Goal: Task Accomplishment & Management: Manage account settings

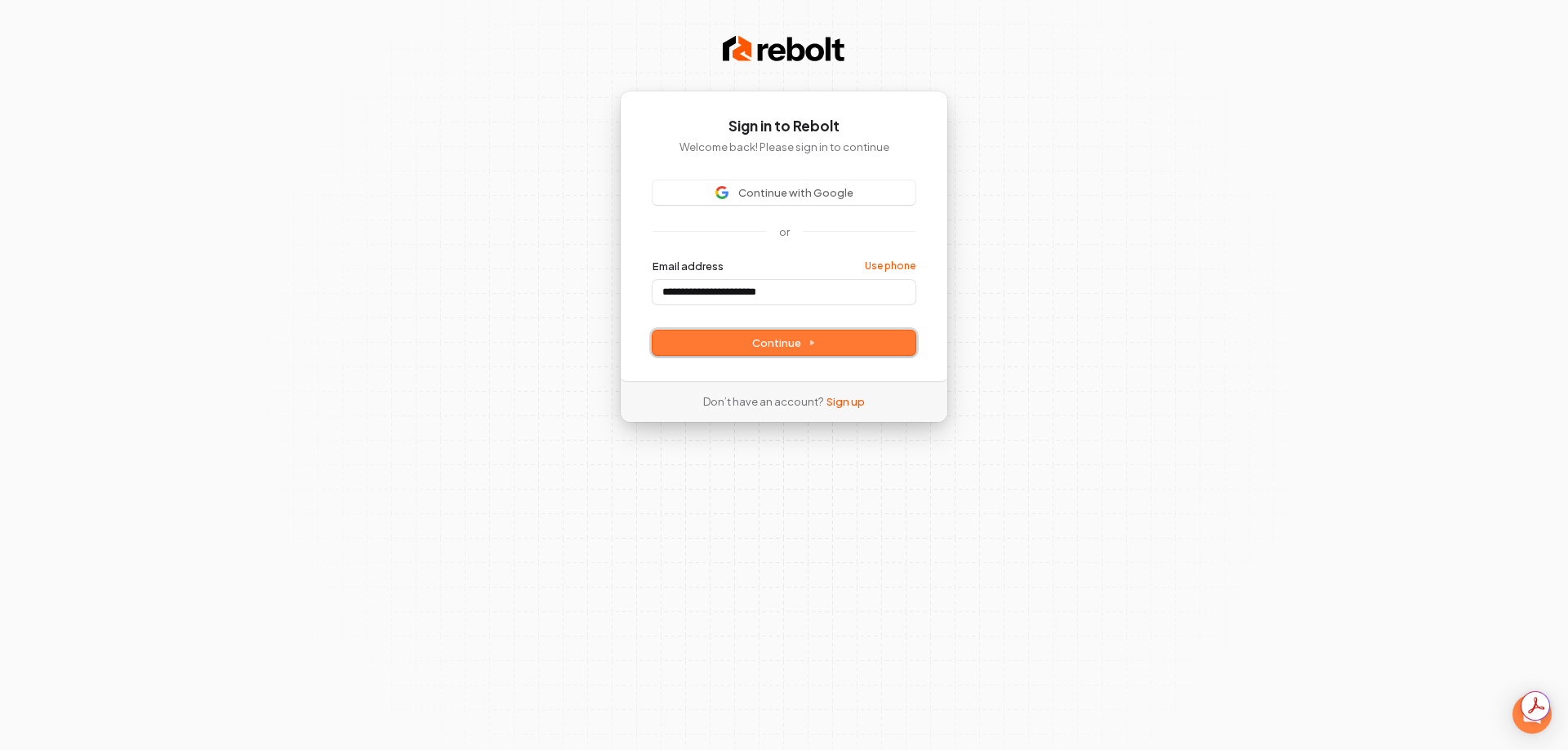
click at [757, 346] on span "Continue" at bounding box center [784, 343] width 64 height 15
type input "**********"
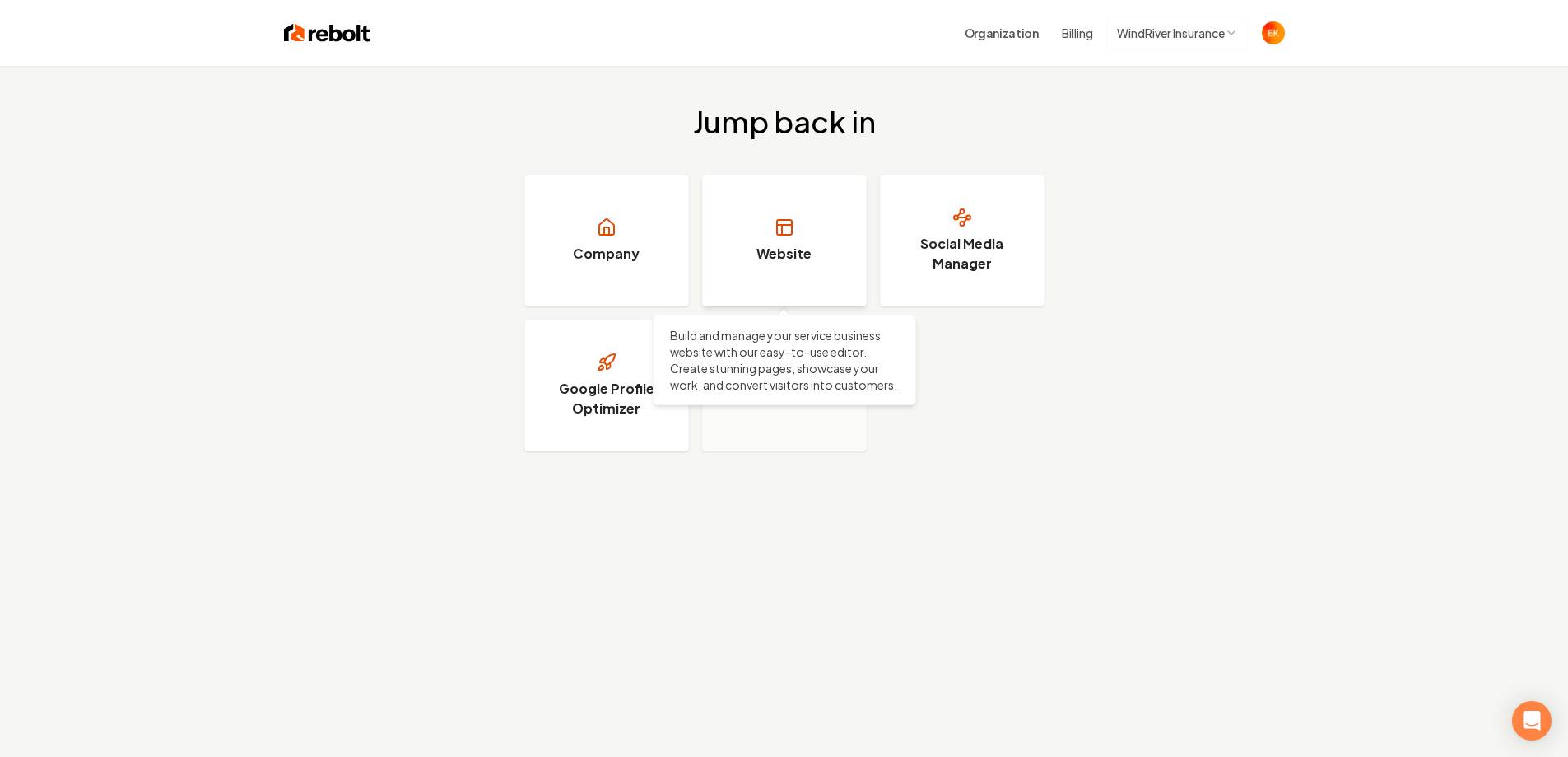
click at [776, 240] on link "Website" at bounding box center [785, 241] width 165 height 132
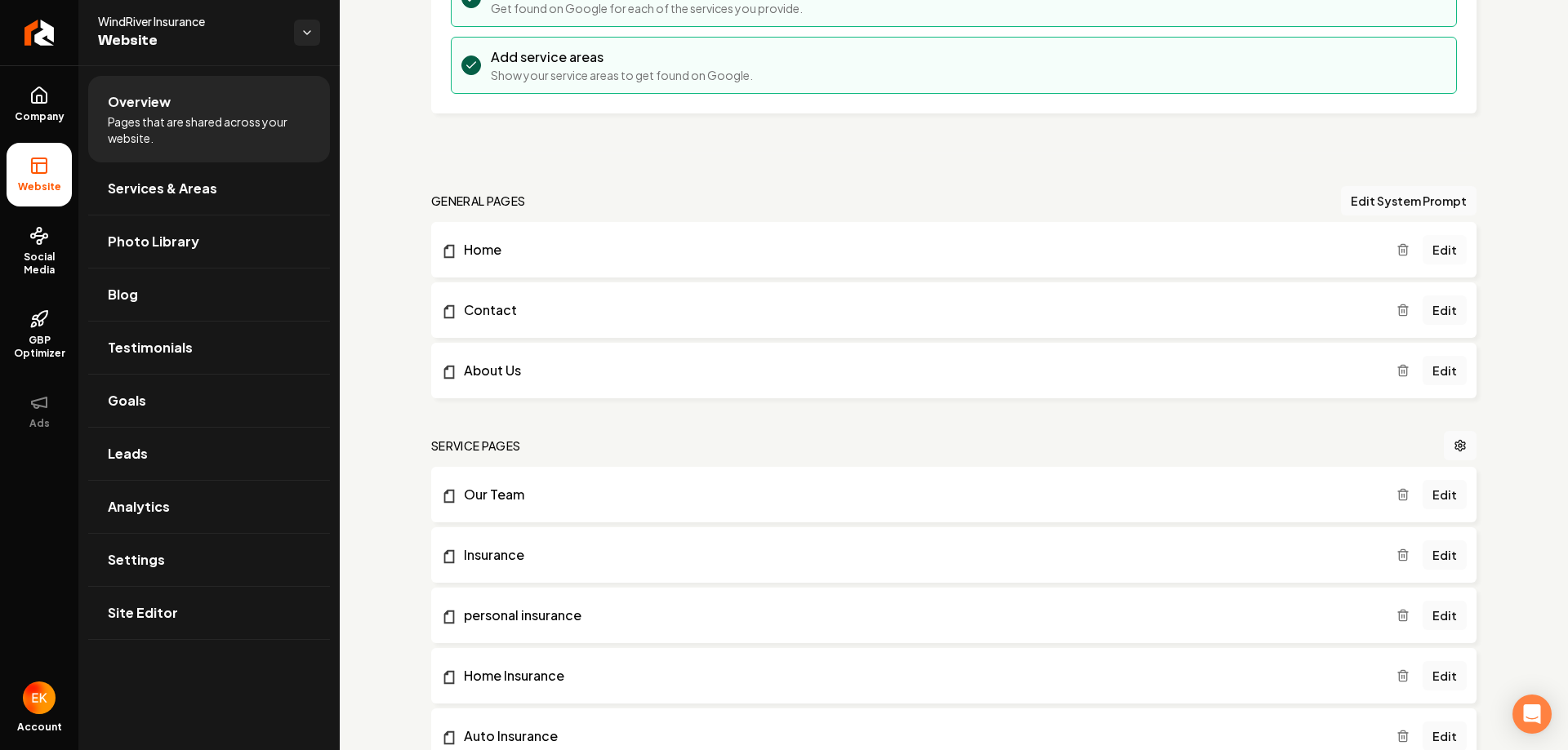
scroll to position [325, 0]
click at [1436, 251] on link "Edit" at bounding box center [1445, 248] width 44 height 29
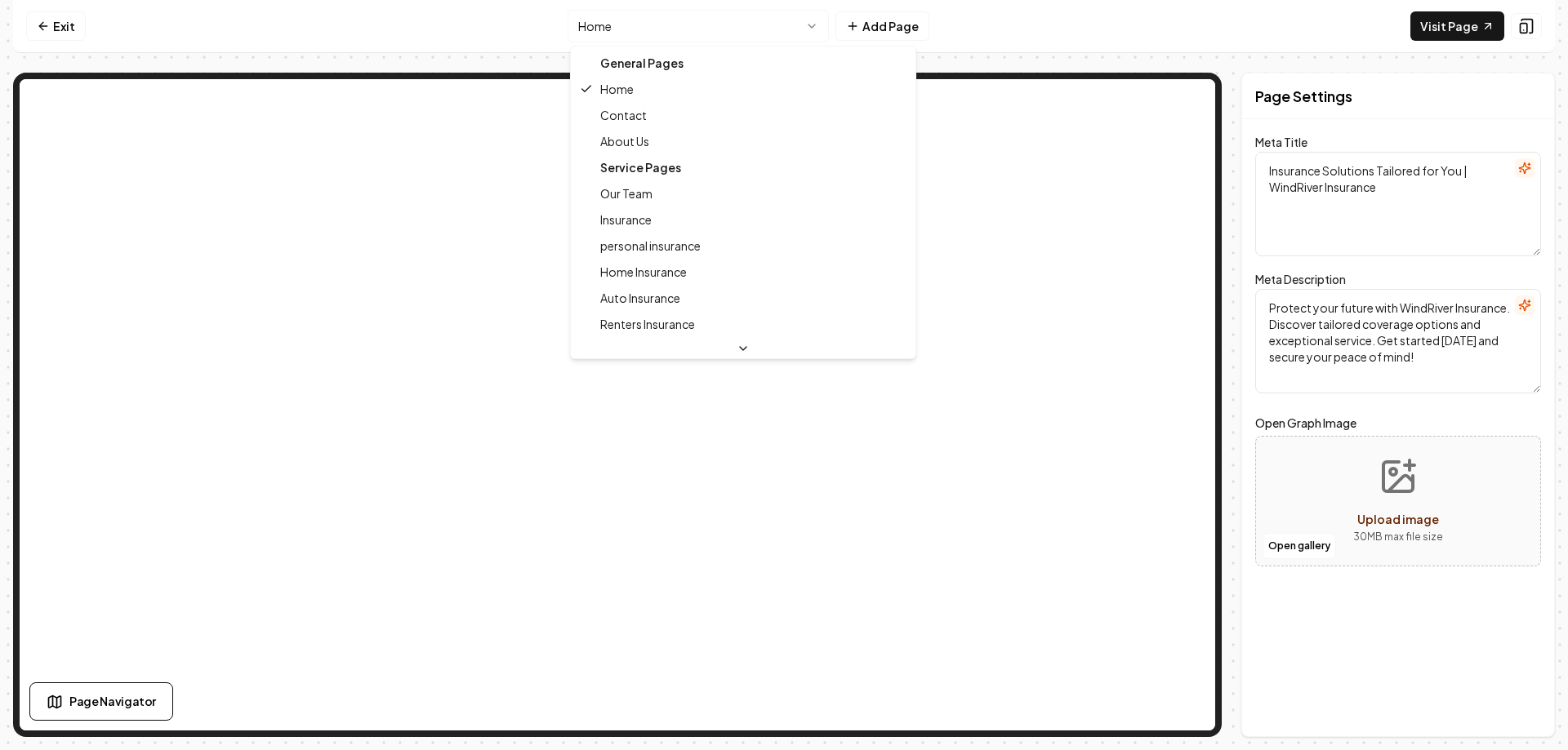
click at [710, 27] on html "Computer Required This feature is only available on a computer. Please switch t…" at bounding box center [784, 375] width 1568 height 750
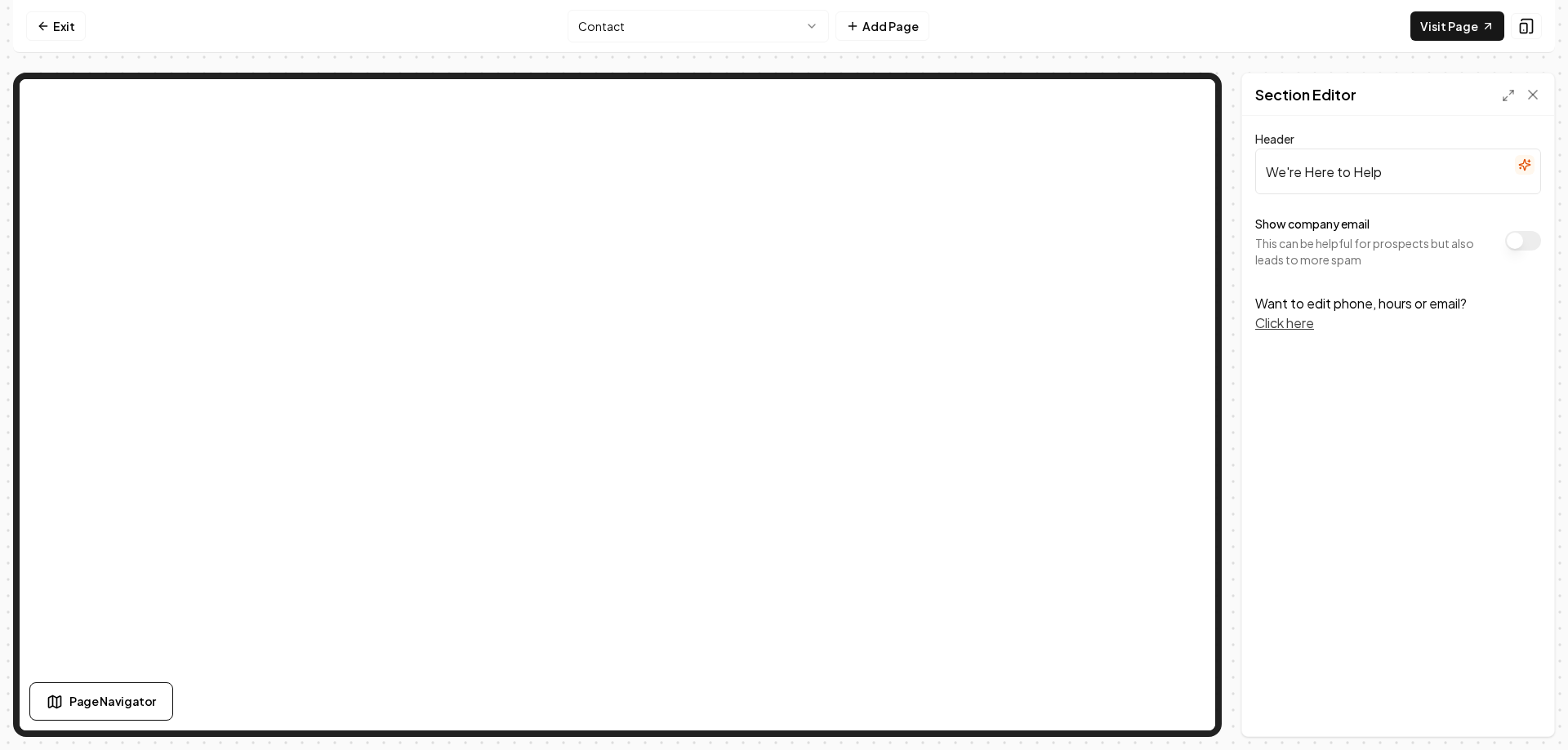
click at [1279, 323] on button "Click here" at bounding box center [1284, 324] width 59 height 20
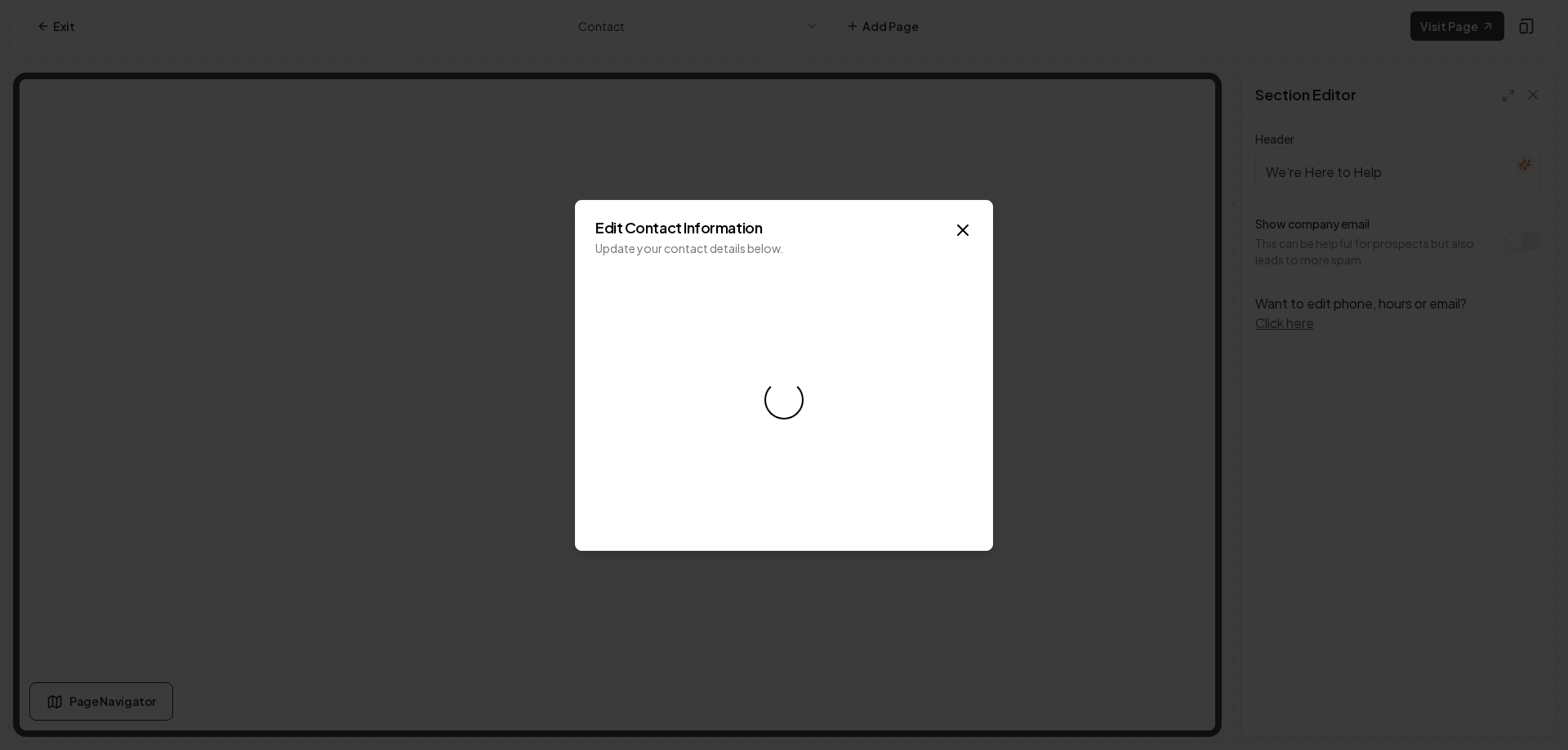
select select "**"
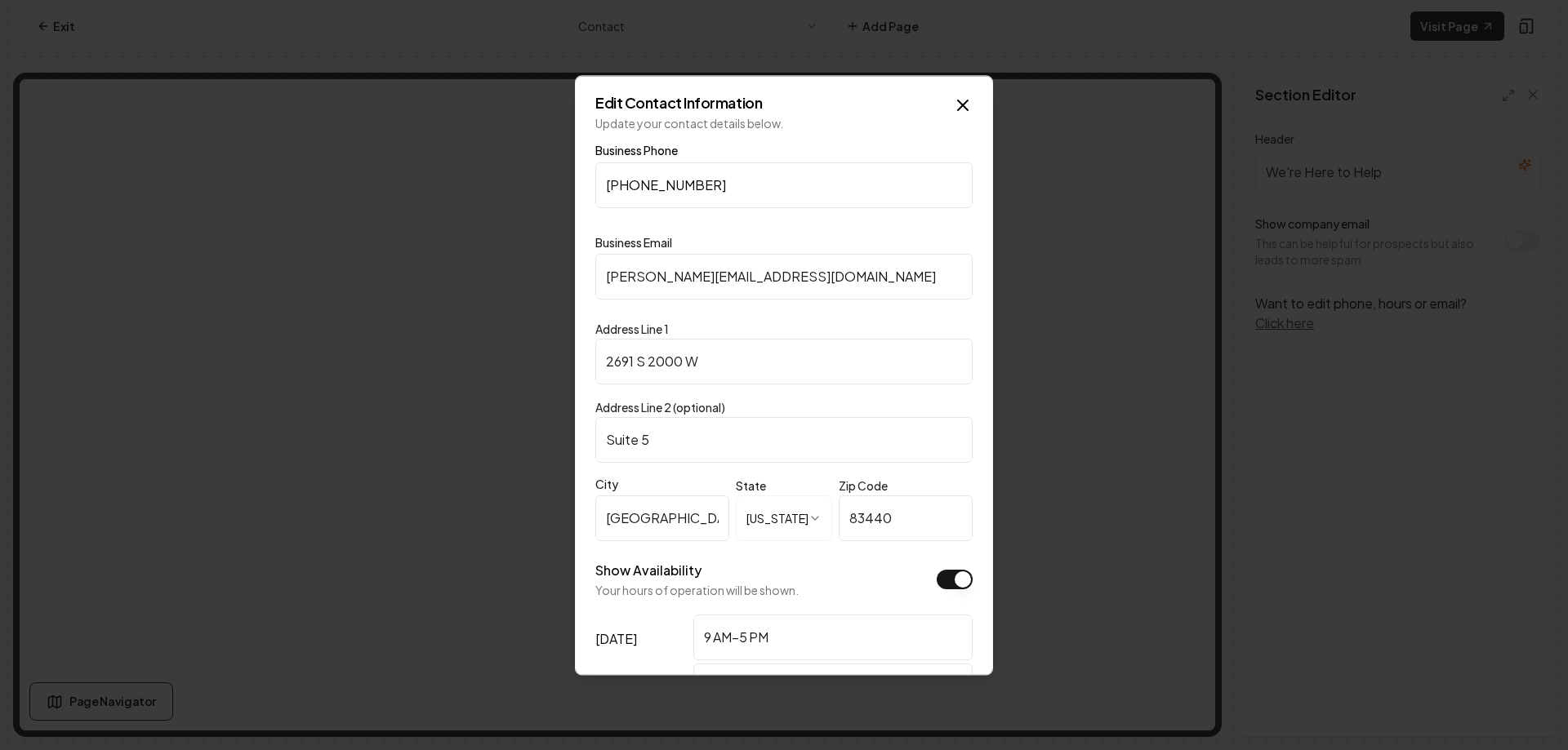
drag, startPoint x: 720, startPoint y: 365, endPoint x: 458, endPoint y: 341, distance: 263.1
click at [458, 341] on body "**********" at bounding box center [784, 375] width 1568 height 750
type input "859 S Yellowstone Hwy"
type input "Suite 305"
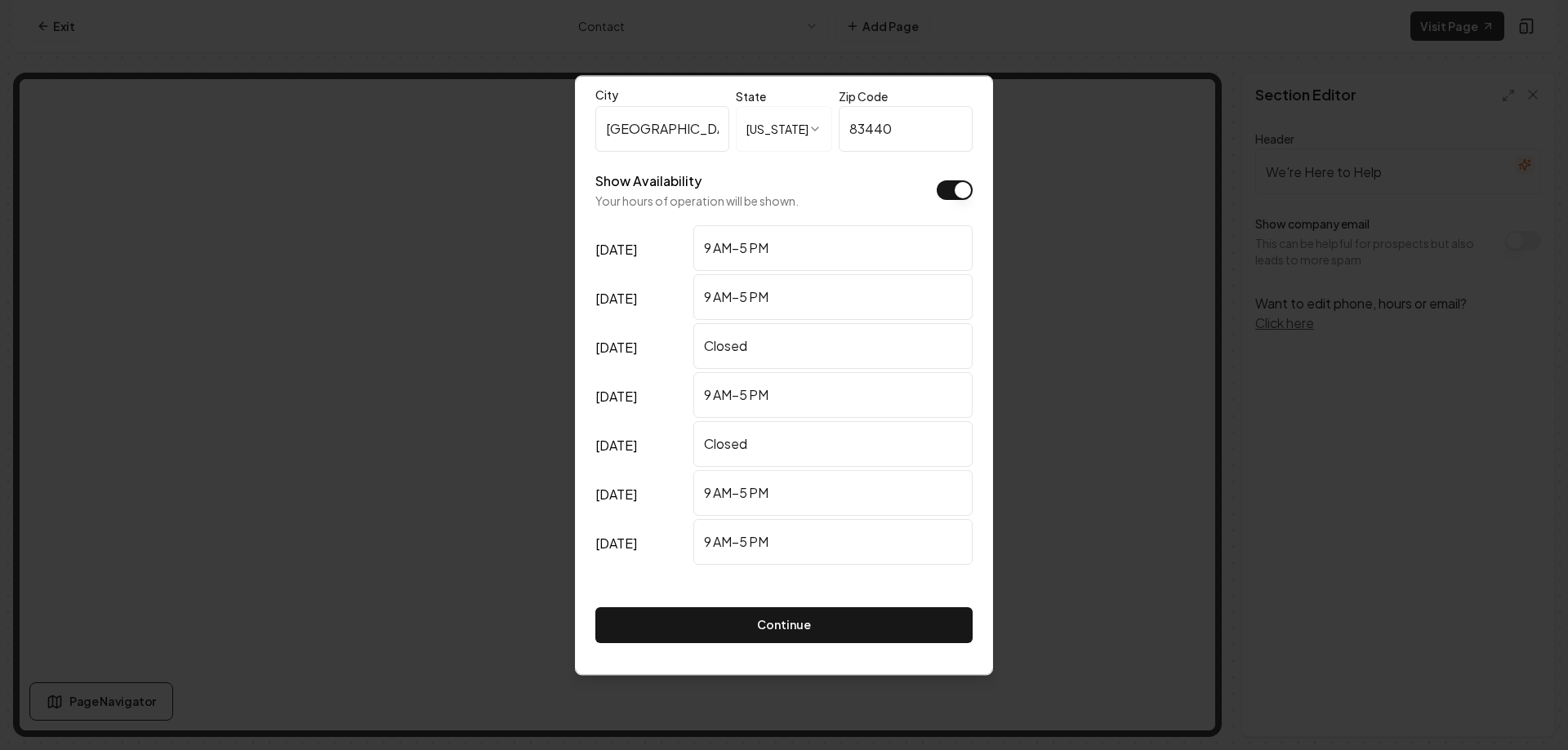
scroll to position [391, 0]
click at [824, 618] on button "Continue" at bounding box center [784, 624] width 377 height 36
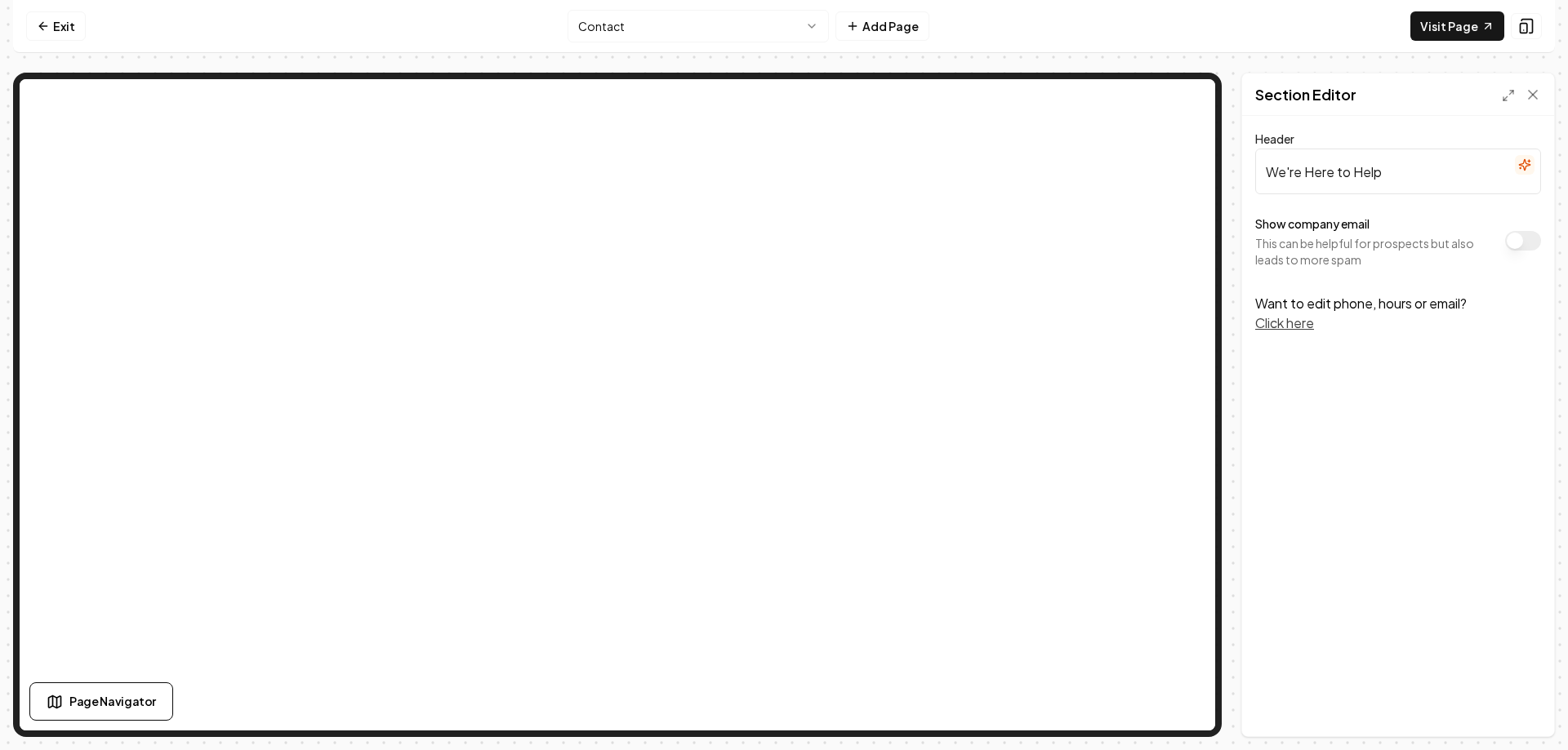
click at [748, 23] on html "Computer Required This feature is only available on a computer. Please switch t…" at bounding box center [784, 375] width 1568 height 750
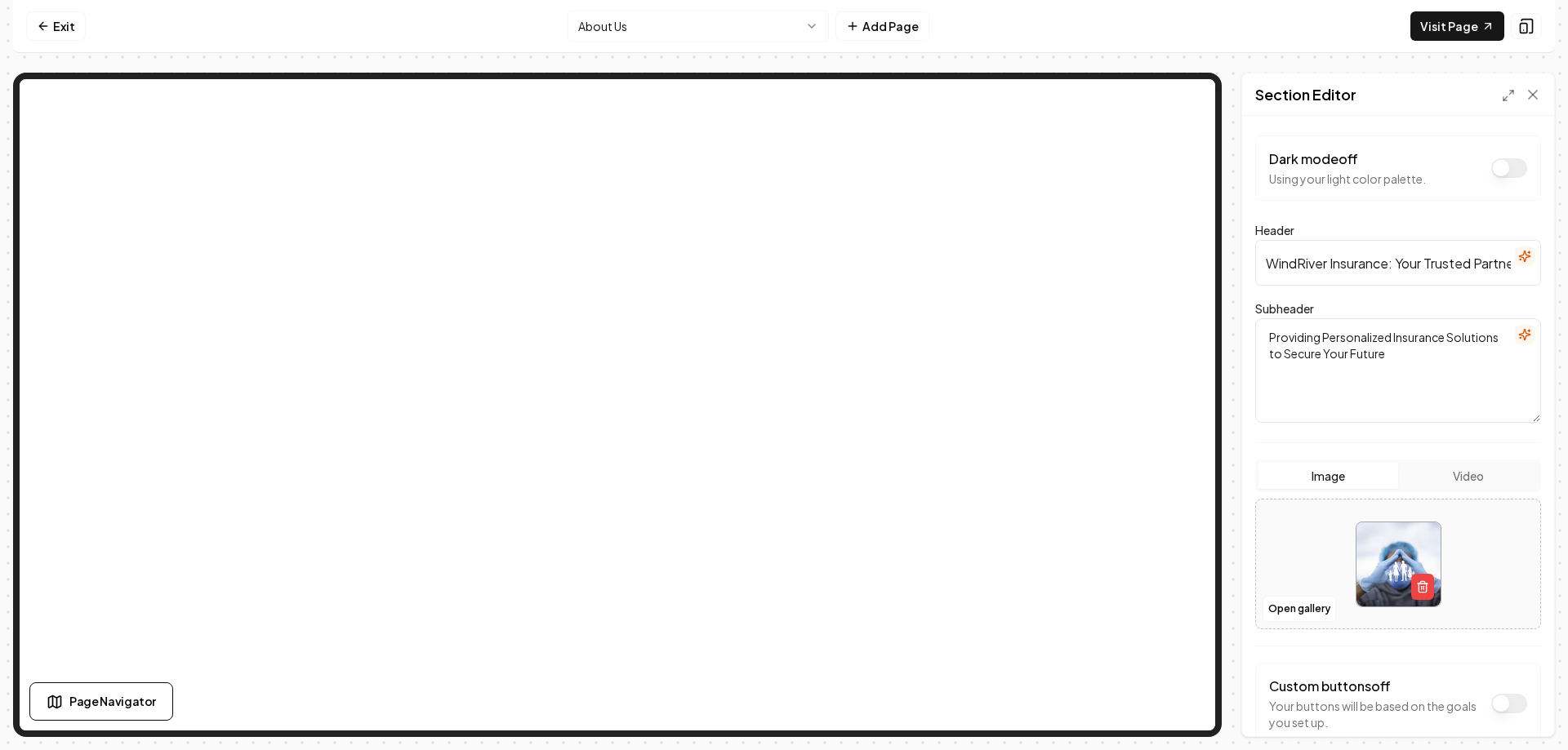
click at [1299, 266] on input "WindRiver Insurance: Your Trusted Partner in Protection" at bounding box center [1397, 263] width 286 height 45
type input "Wind River Insurance: Your Trusted Partner in Protection"
click at [1380, 565] on img at bounding box center [1398, 564] width 84 height 84
click at [1423, 586] on line "button" at bounding box center [1423, 588] width 0 height 4
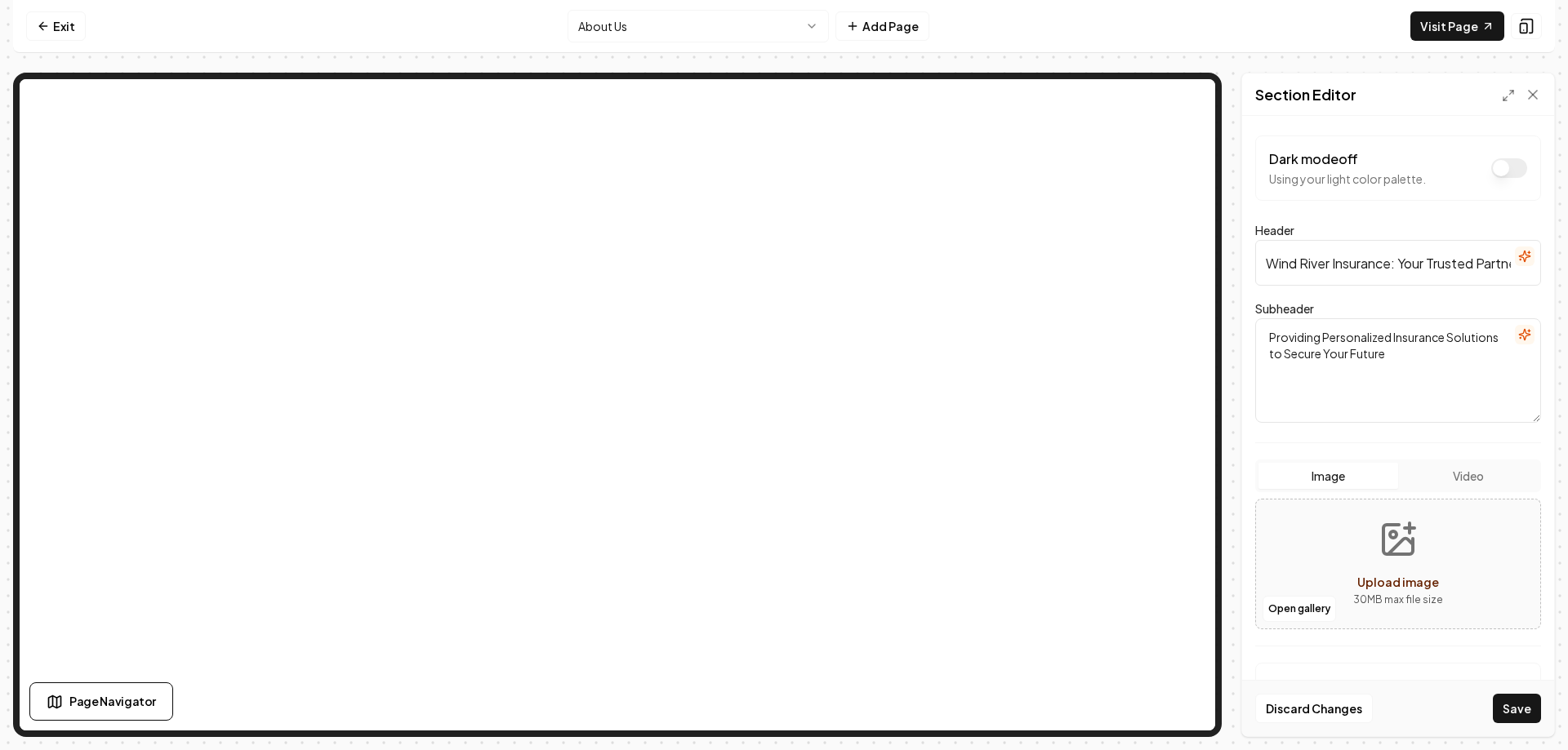
click at [1384, 578] on span "Upload image" at bounding box center [1398, 581] width 82 height 15
type input "**********"
click at [1504, 710] on button "Save" at bounding box center [1516, 708] width 48 height 29
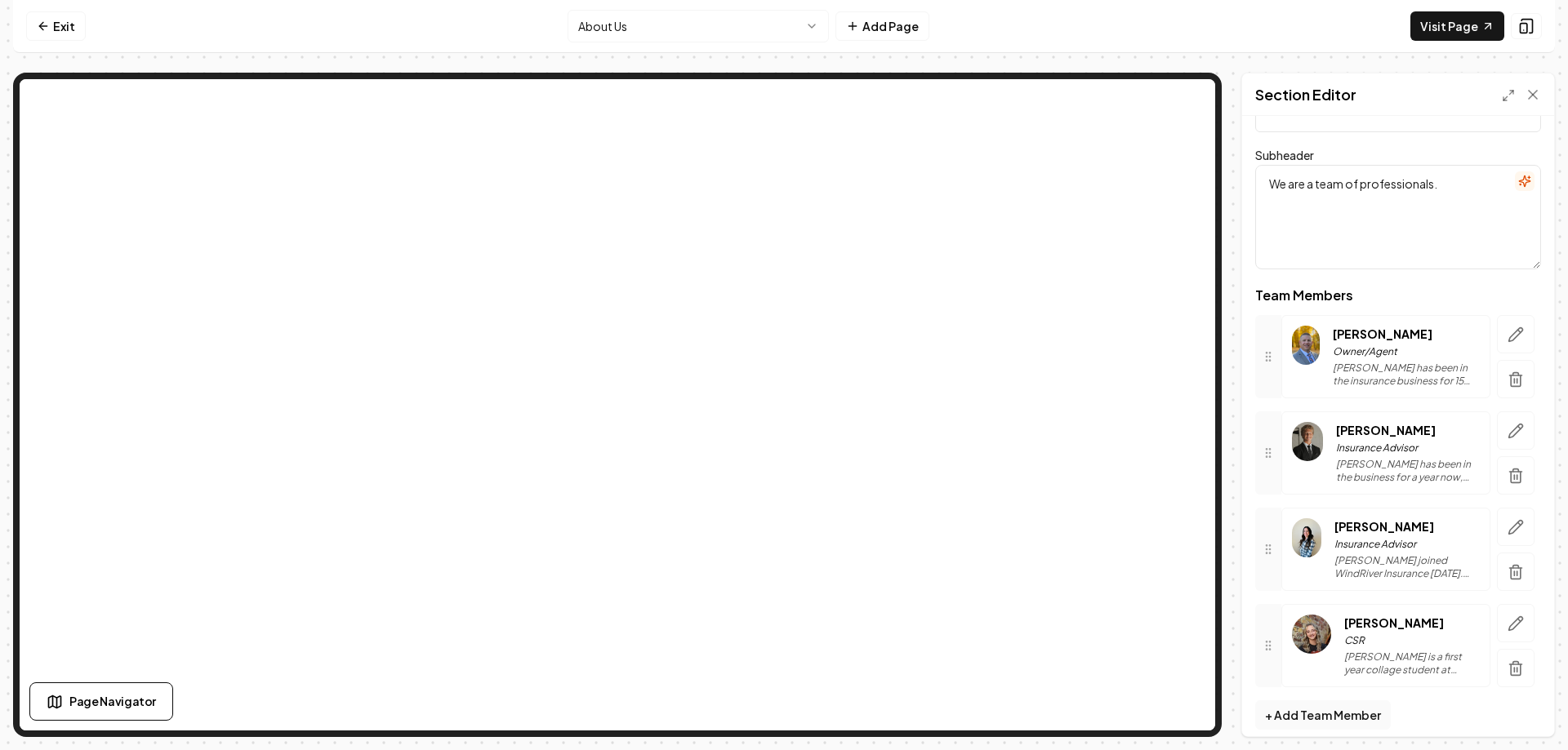
scroll to position [167, 0]
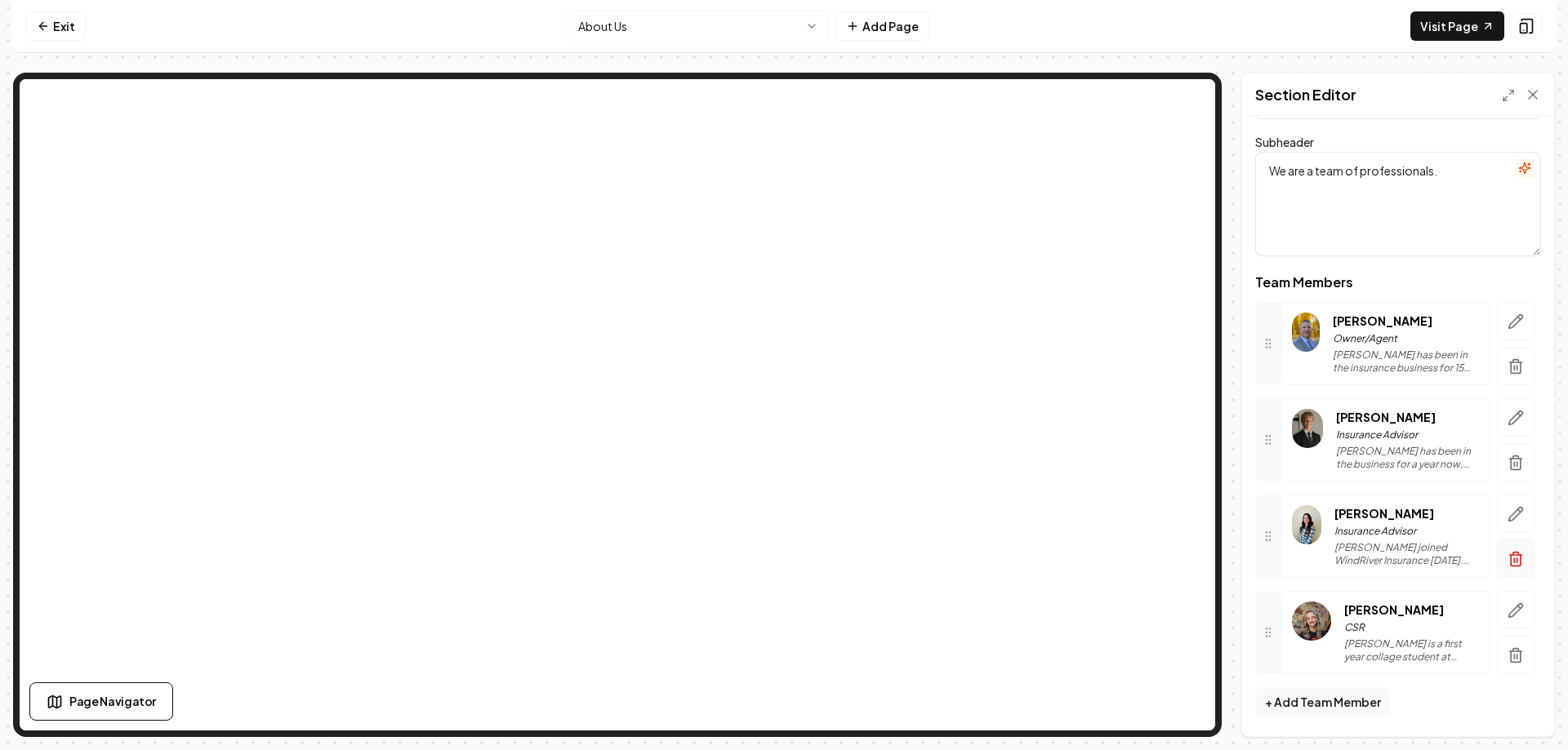
click at [1507, 560] on icon "button" at bounding box center [1515, 559] width 16 height 16
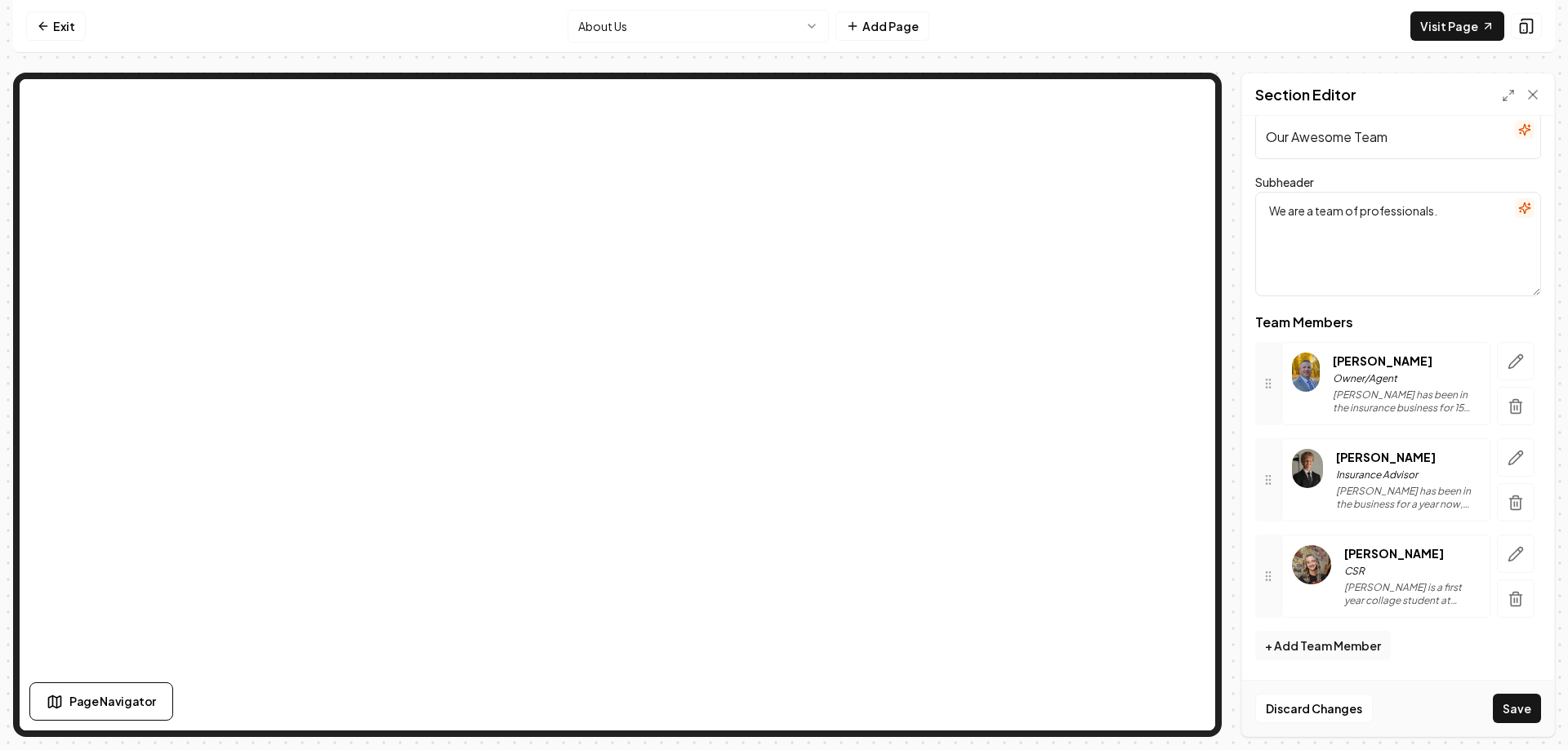
scroll to position [126, 0]
click at [1516, 713] on button "Save" at bounding box center [1516, 708] width 48 height 29
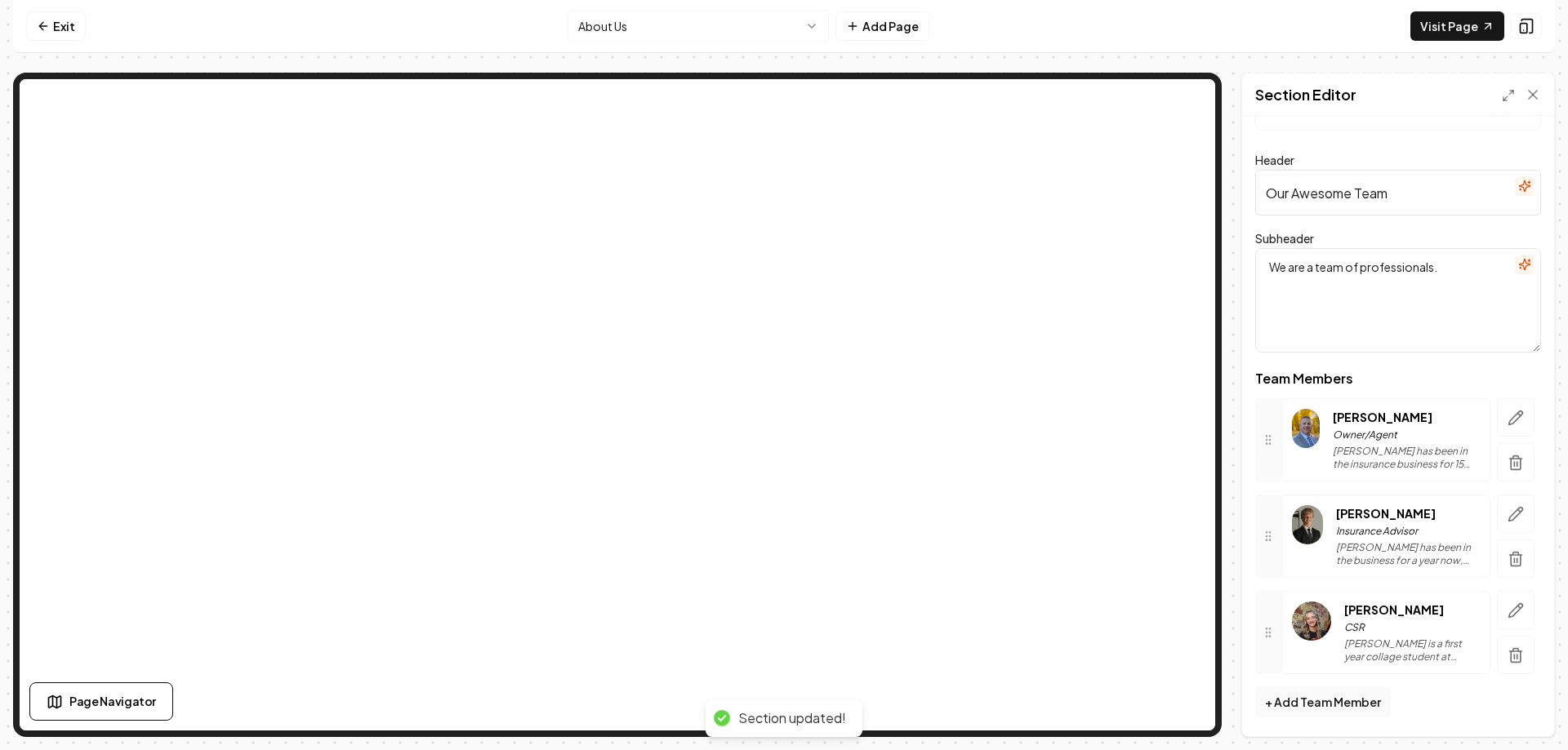
scroll to position [70, 0]
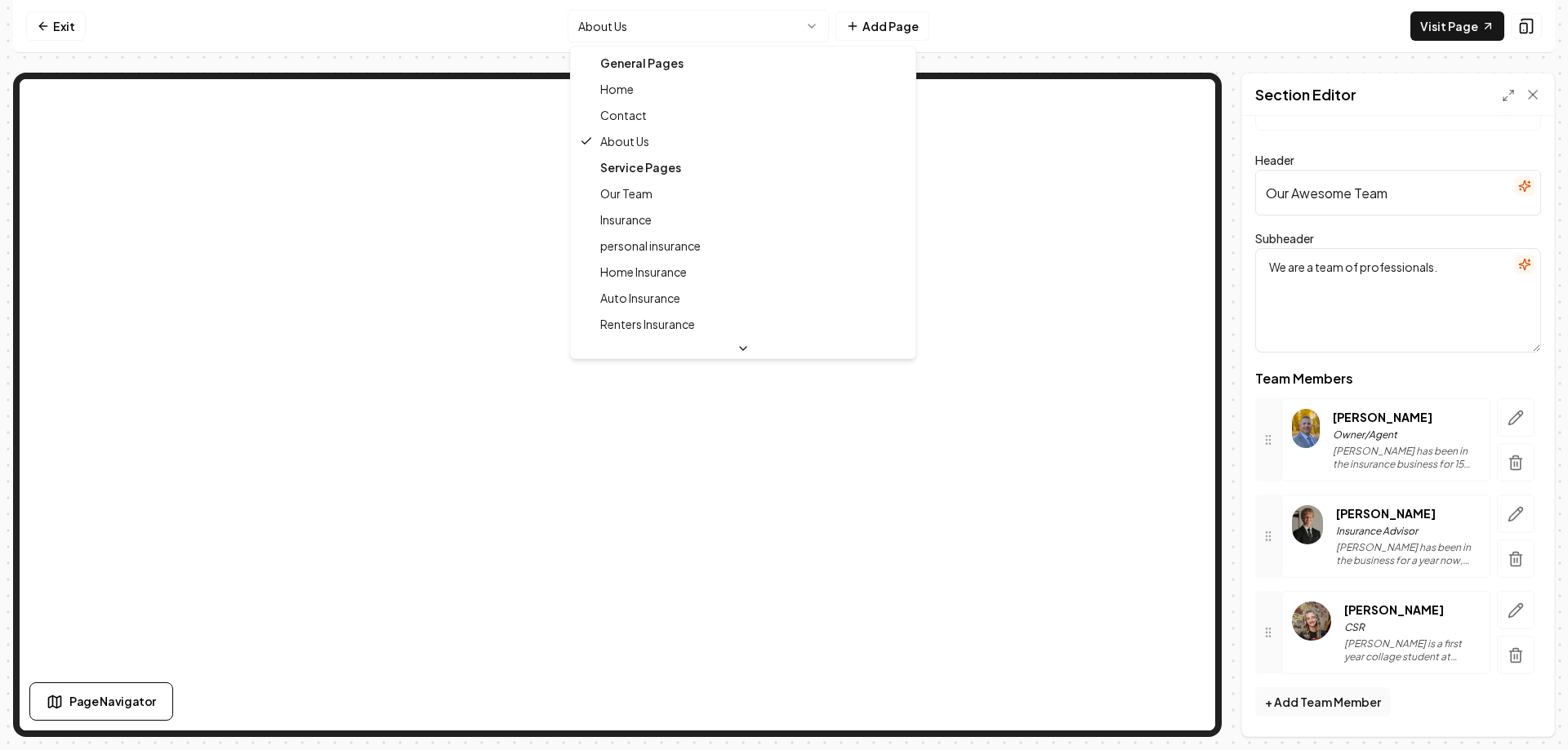
click at [684, 30] on html "Computer Required This feature is only available on a computer. Please switch t…" at bounding box center [784, 375] width 1568 height 750
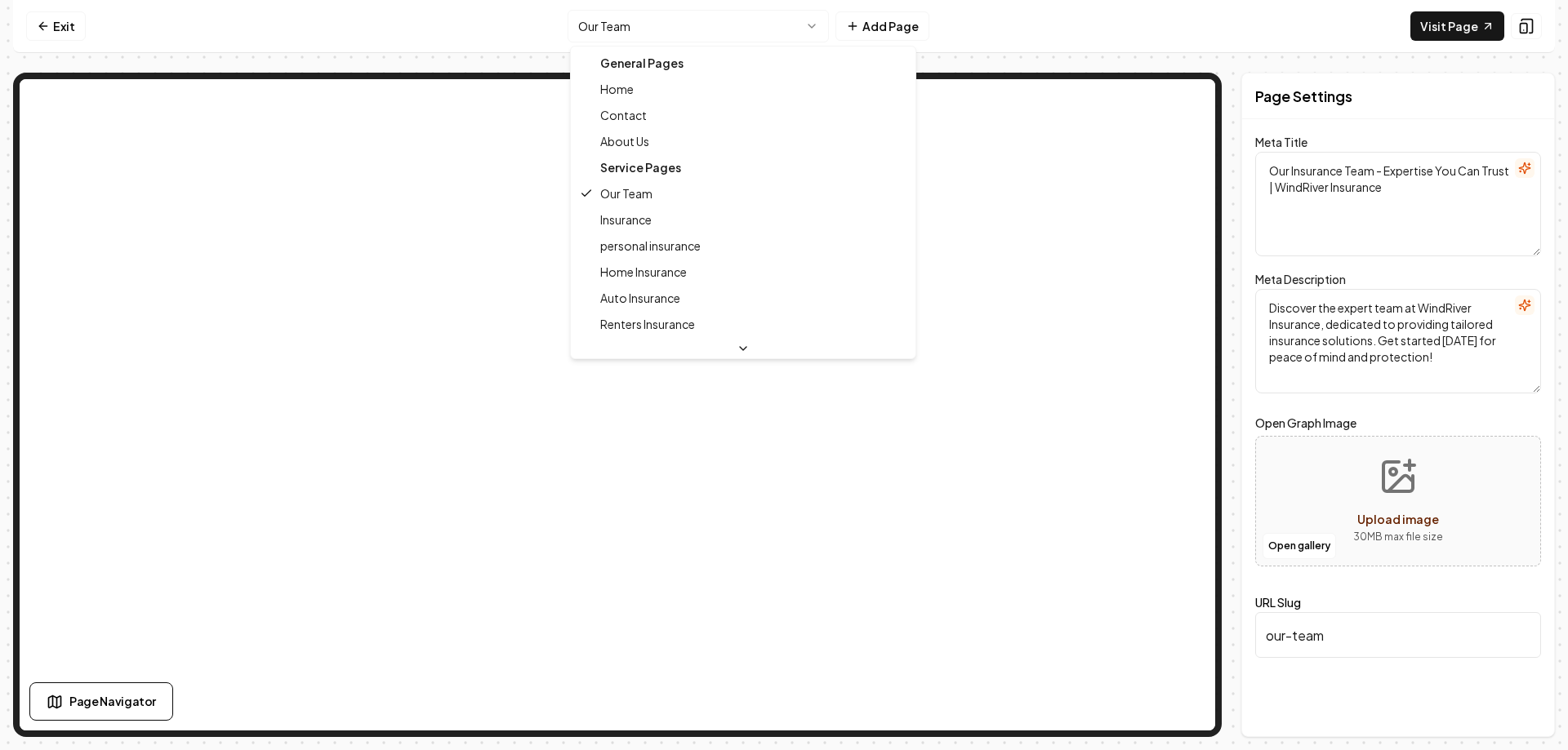
click at [750, 36] on html "Computer Required This feature is only available on a computer. Please switch t…" at bounding box center [784, 375] width 1568 height 750
click at [713, 34] on html "Computer Required This feature is only available on a computer. Please switch t…" at bounding box center [784, 375] width 1568 height 750
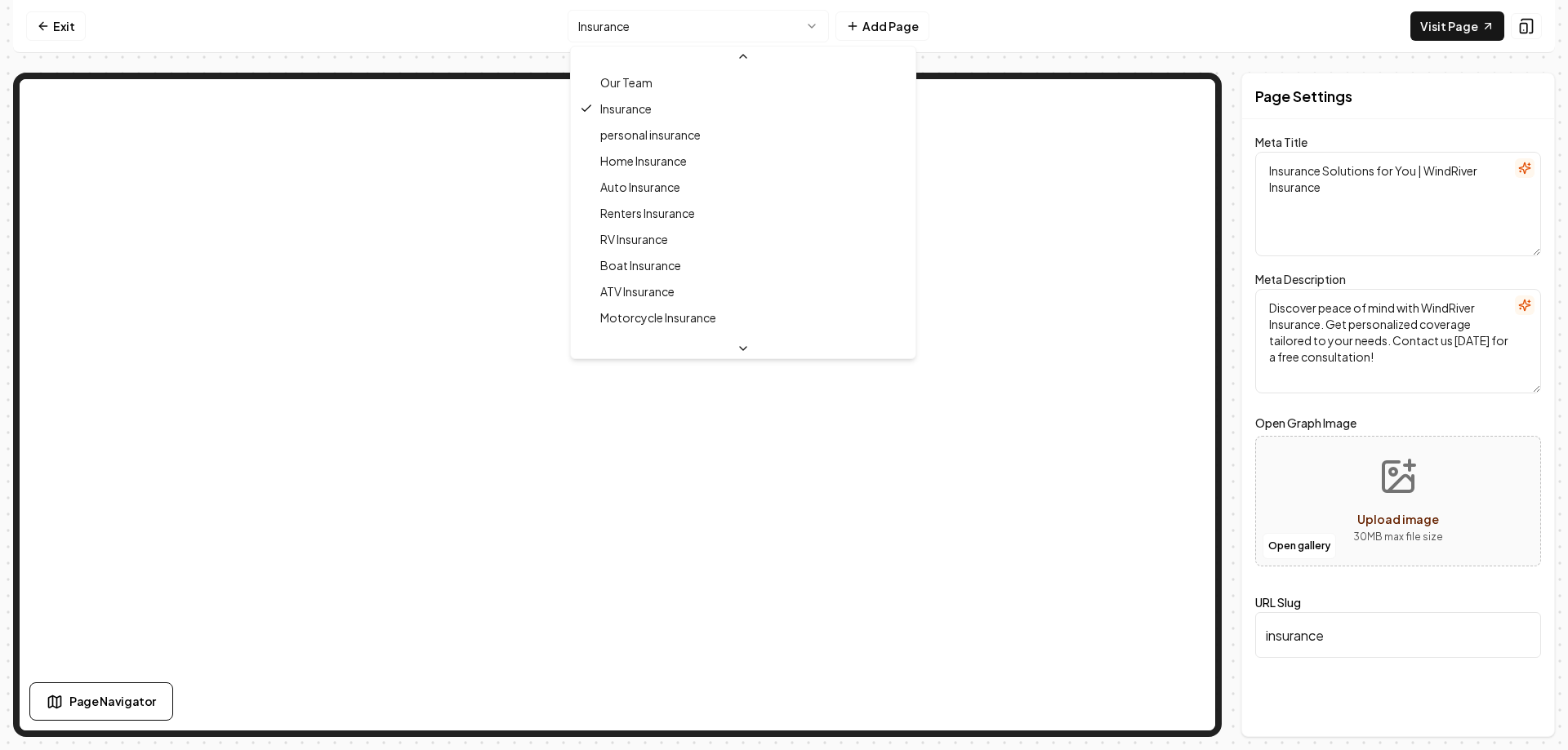
click at [737, 345] on icon at bounding box center [743, 348] width 13 height 13
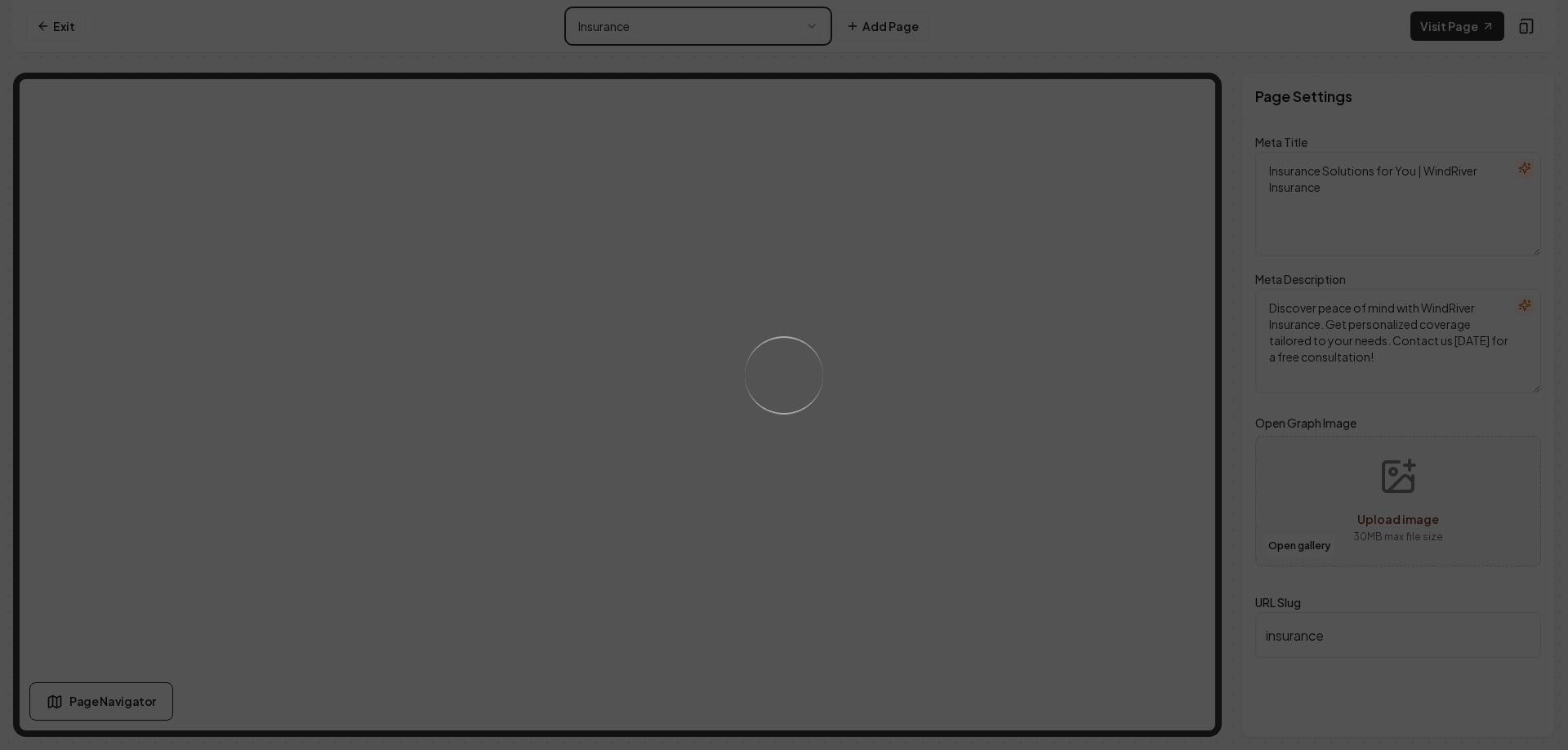
type textarea "Insurance Solutions Tailored for You | WindRiver Insurance"
type textarea "Protect your future with WindRiver Insurance. Discover tailored coverage option…"
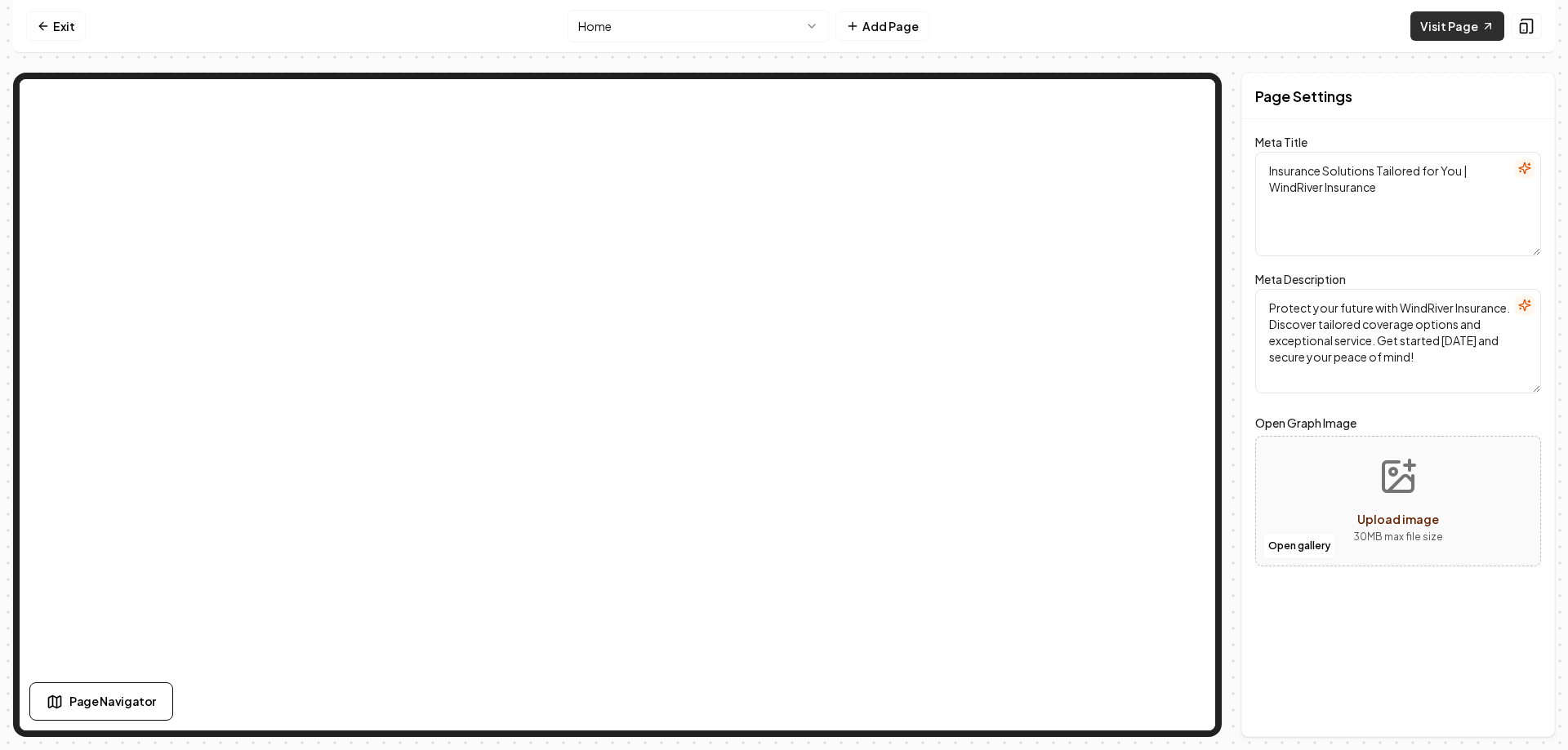
click at [1455, 25] on link "Visit Page" at bounding box center [1456, 26] width 93 height 29
click at [55, 26] on link "Exit" at bounding box center [56, 26] width 60 height 29
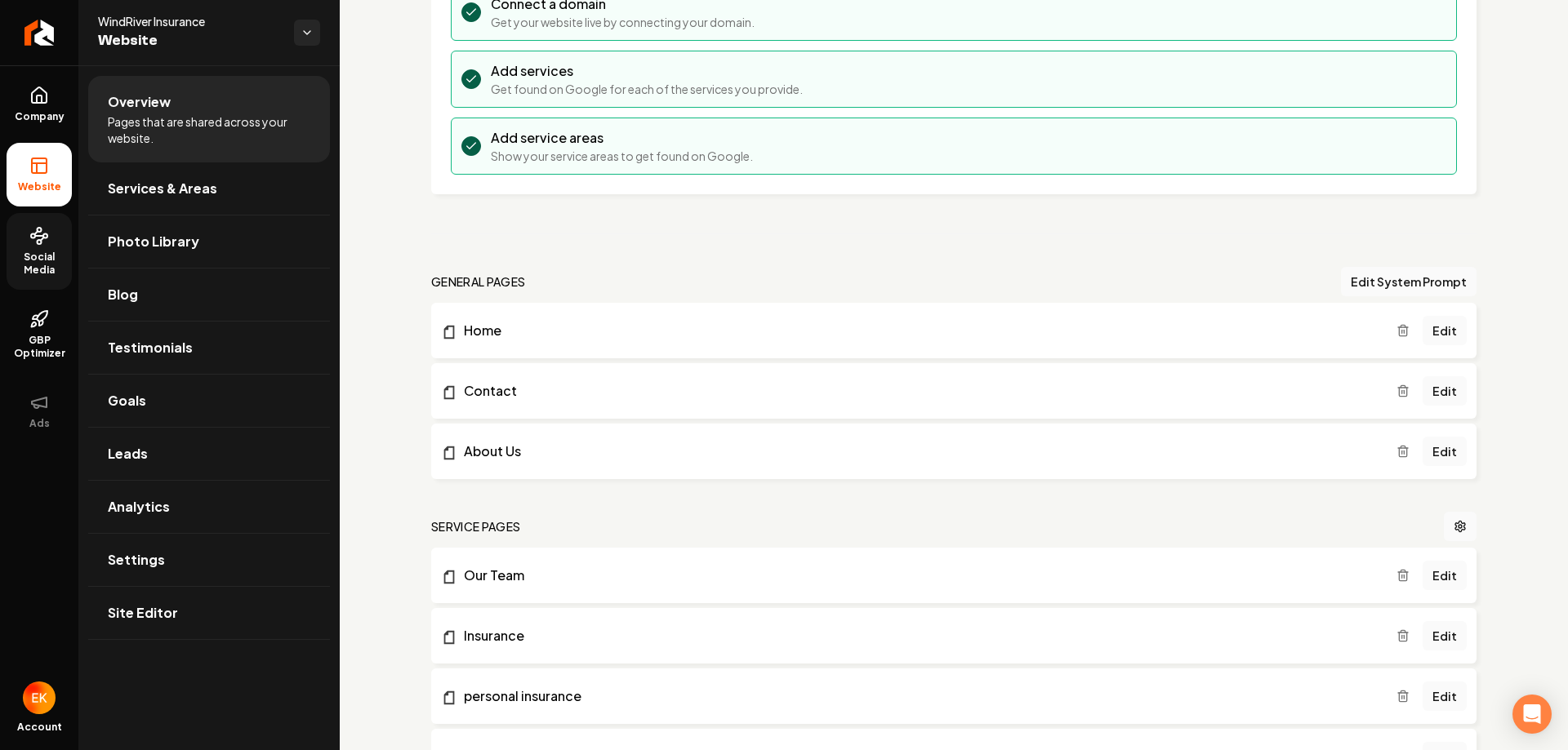
scroll to position [244, 0]
click at [30, 256] on span "Social Media" at bounding box center [39, 263] width 65 height 26
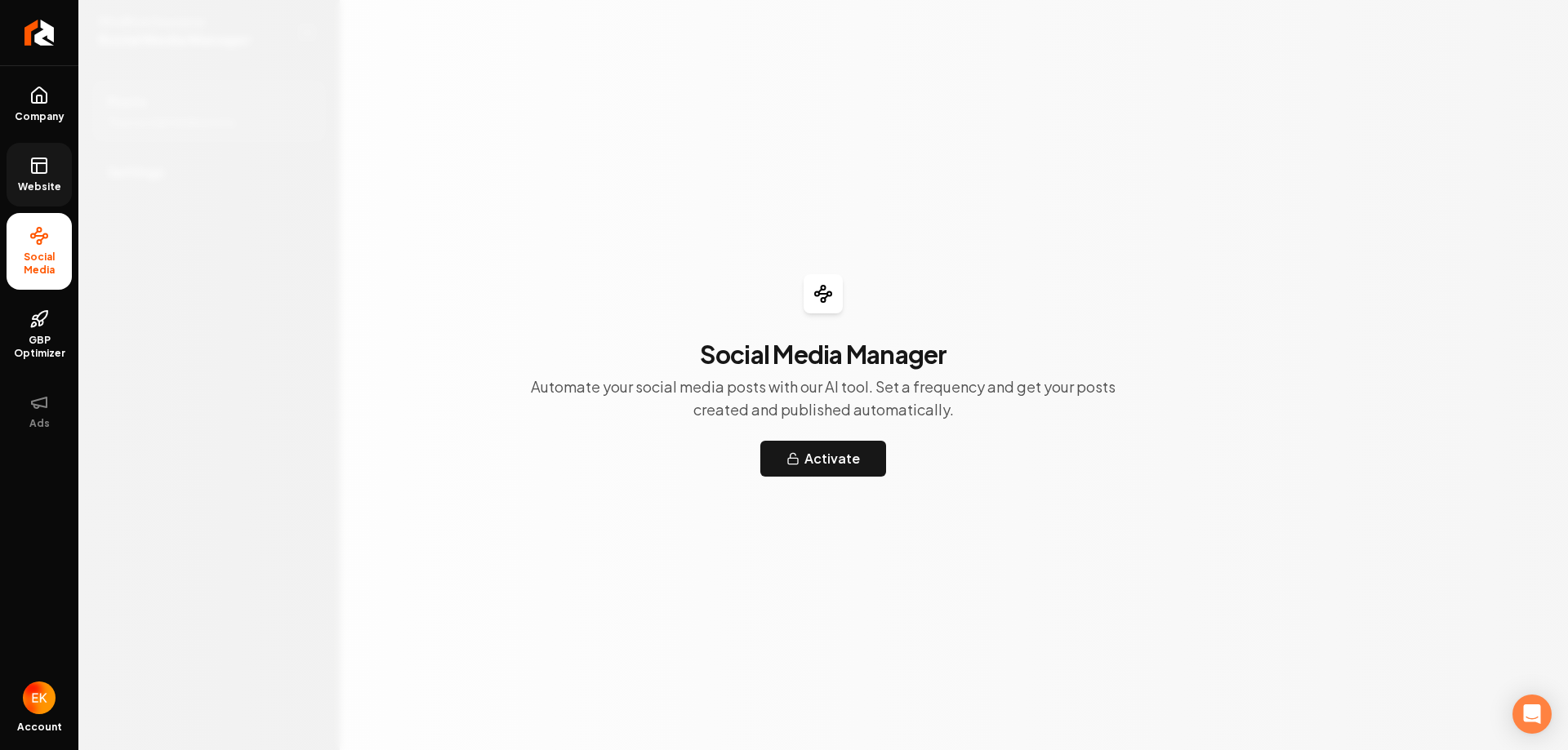
click at [28, 161] on link "Website" at bounding box center [39, 174] width 65 height 63
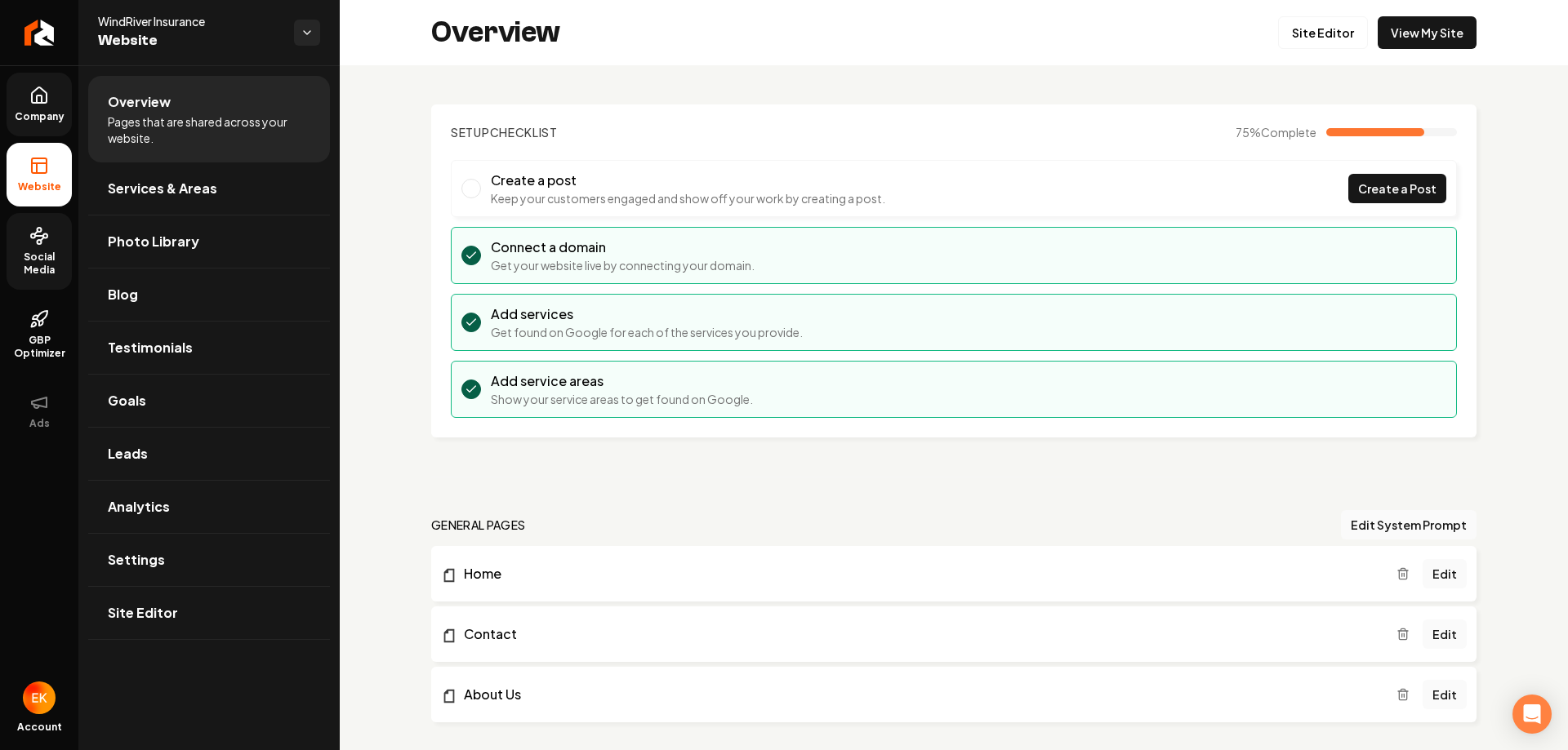
click at [43, 93] on icon at bounding box center [39, 95] width 20 height 20
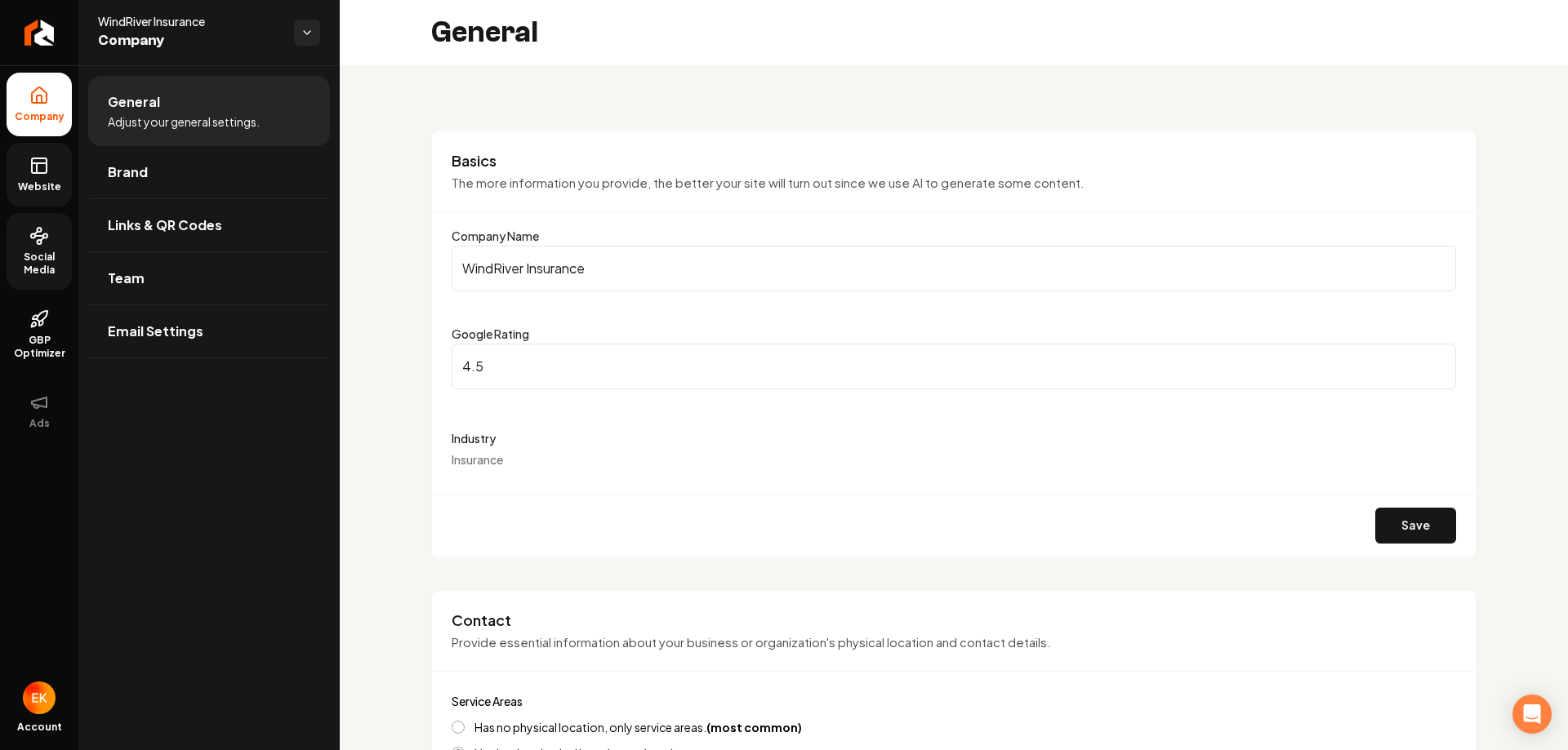
click at [495, 268] on input "WindRiver Insurance" at bounding box center [954, 268] width 1004 height 45
type input "Wind River Insurance"
click at [1381, 519] on button "Save" at bounding box center [1415, 526] width 81 height 36
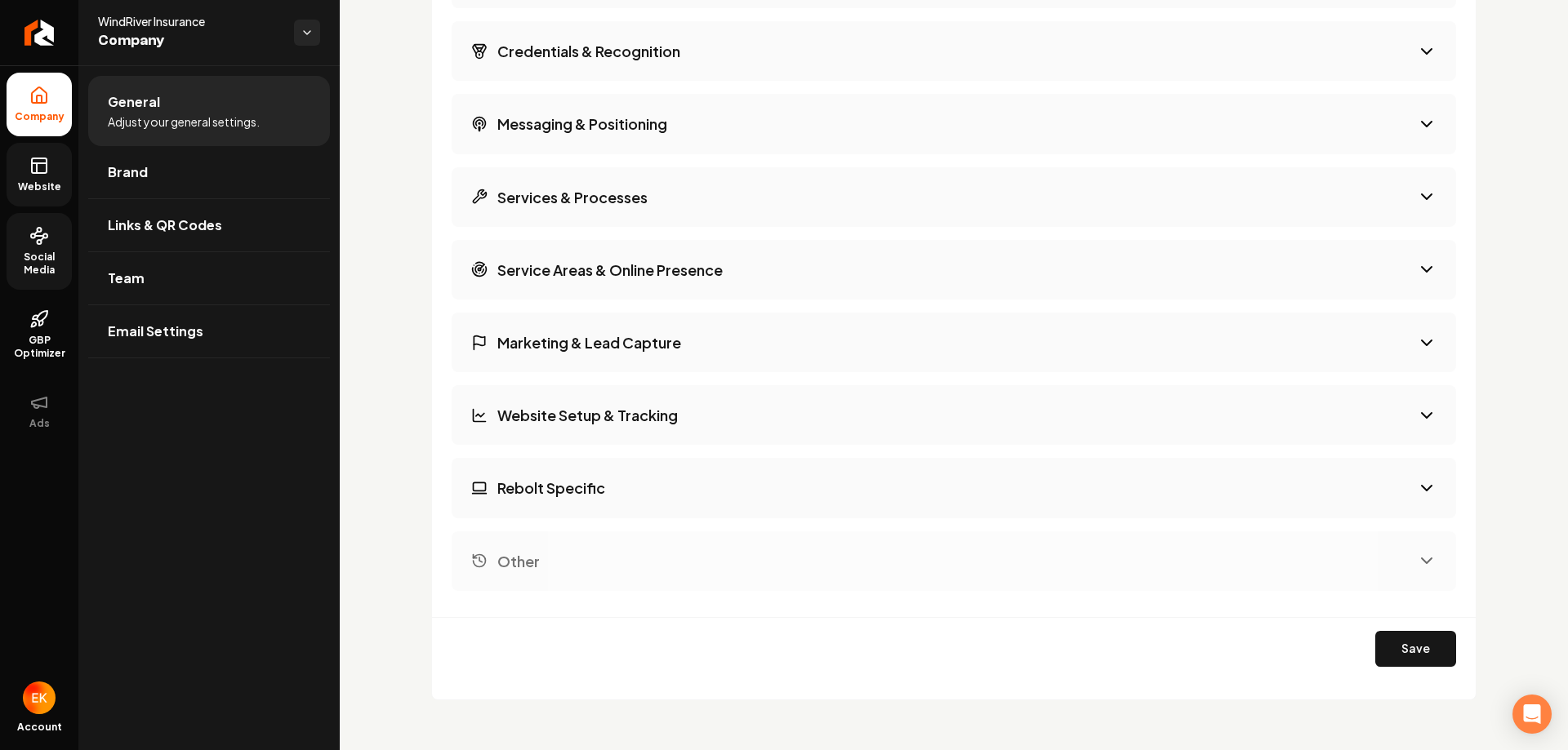
scroll to position [2268, 0]
